Goal: Task Accomplishment & Management: Manage account settings

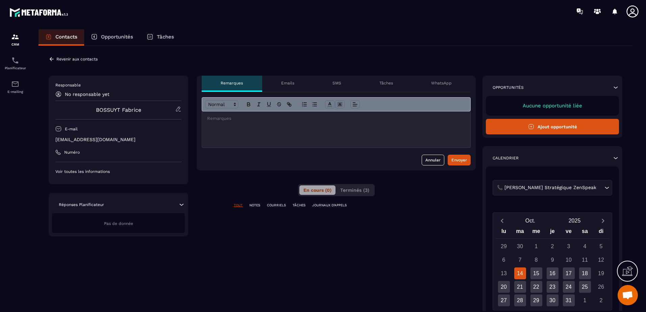
click at [54, 58] on icon at bounding box center [52, 59] width 6 height 6
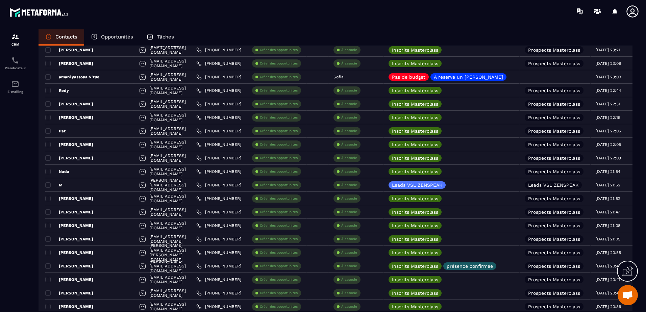
scroll to position [608, 0]
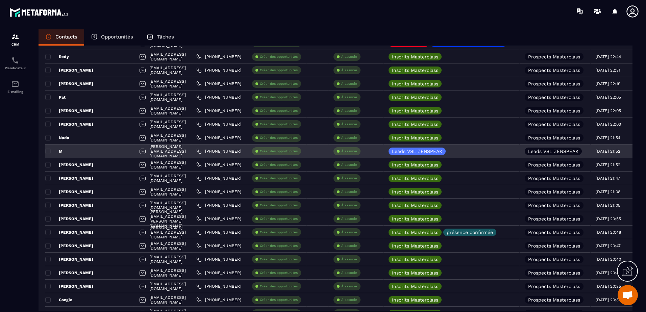
click at [357, 151] on p "À associe" at bounding box center [349, 151] width 16 height 5
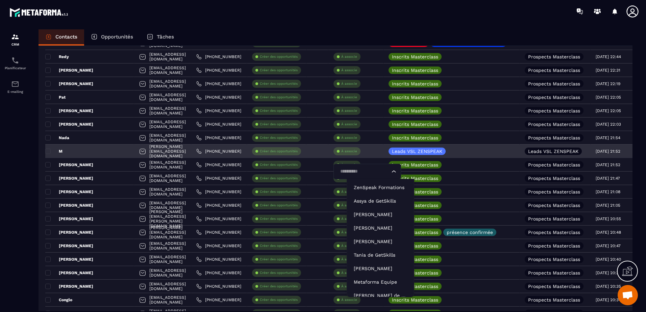
click at [363, 171] on input "Search for option" at bounding box center [364, 171] width 52 height 7
type input "*****"
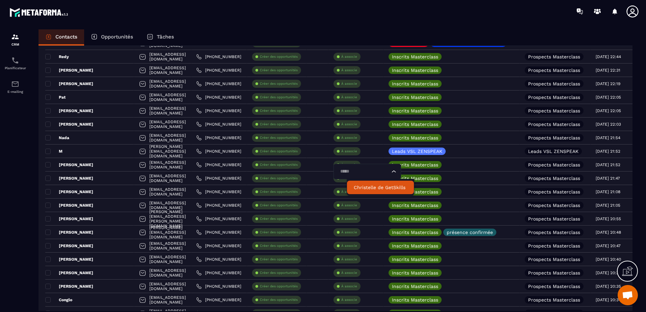
click at [367, 187] on p "Christelle de GetSkills" at bounding box center [380, 187] width 53 height 7
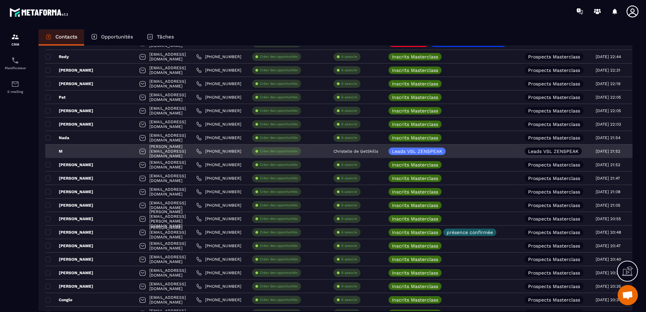
click at [87, 152] on div "M" at bounding box center [89, 152] width 89 height 14
